Goal: Task Accomplishment & Management: Manage account settings

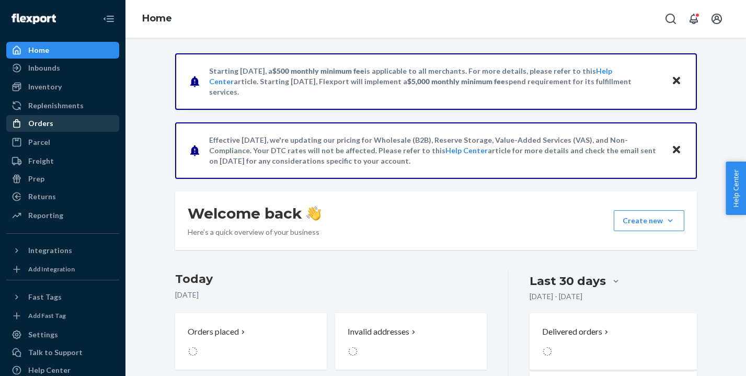
click at [47, 123] on div "Orders" at bounding box center [40, 123] width 25 height 10
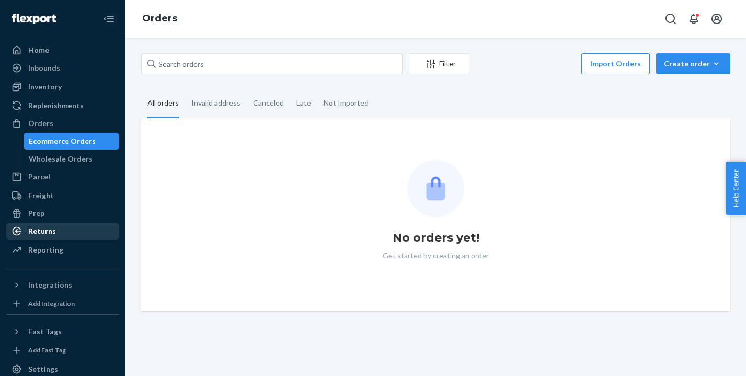
click at [62, 227] on div "Returns" at bounding box center [62, 231] width 111 height 15
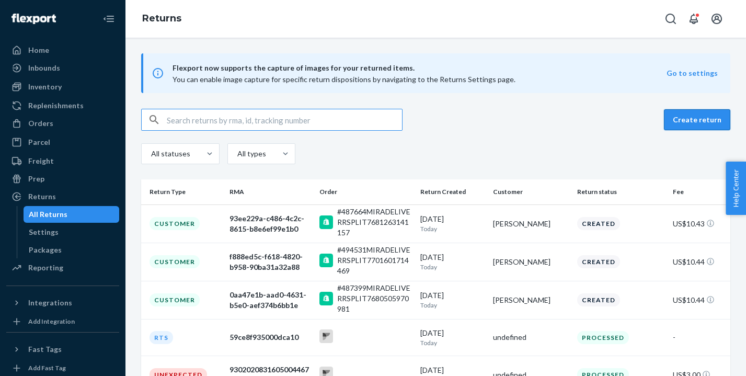
click at [683, 118] on button "Create return" at bounding box center [697, 119] width 66 height 21
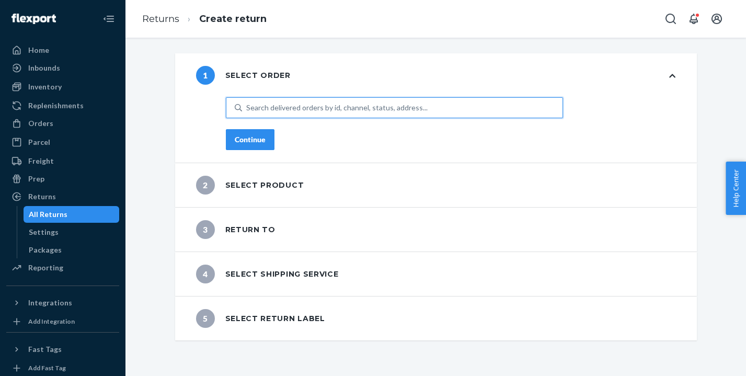
click at [329, 107] on div "Search delivered orders by id, channel, status, address..." at bounding box center [336, 107] width 181 height 10
click at [247, 107] on input "0 results available. Use Up and Down to choose options, press Enter to select t…" at bounding box center [246, 107] width 1 height 10
click at [300, 107] on div "Search delivered orders by id, channel, status, address..." at bounding box center [336, 107] width 181 height 10
click at [247, 107] on input "0 results available. Use Up and Down to choose options, press Enter to select t…" at bounding box center [246, 107] width 1 height 10
